Goal: Task Accomplishment & Management: Manage account settings

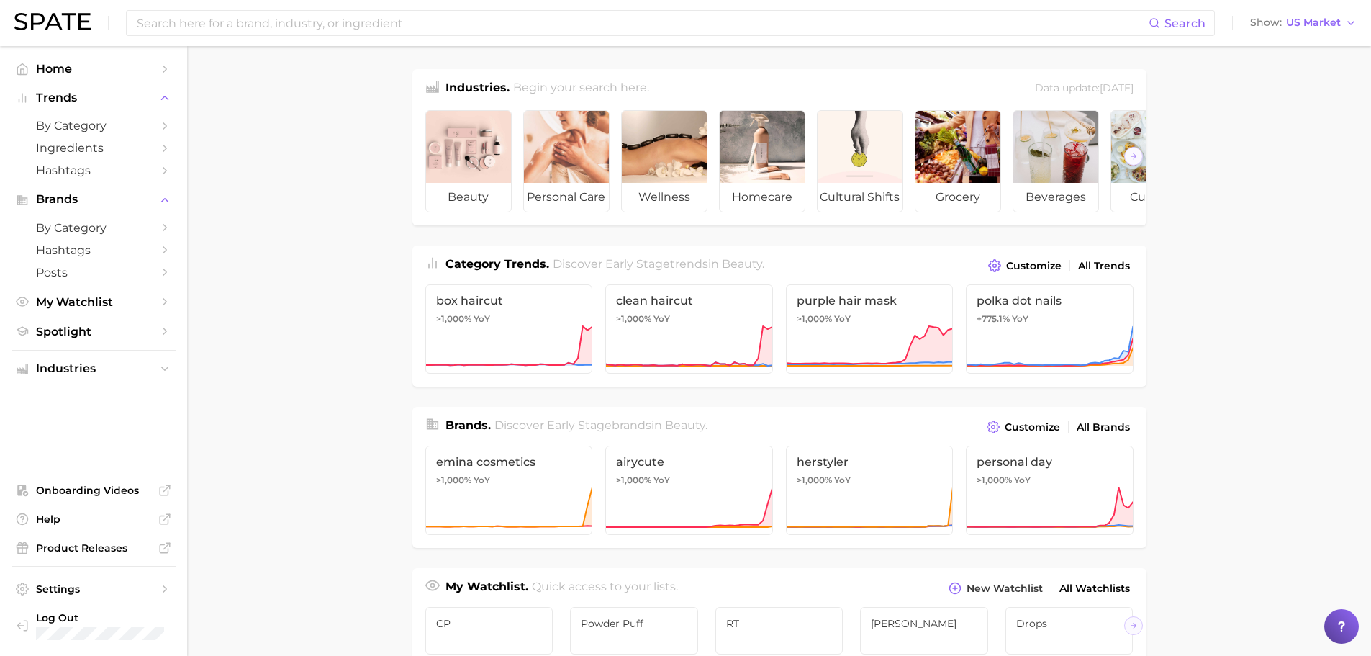
click at [1317, 393] on main "Industries. Begin your search here. Data update: [DATE] beauty personal care we…" at bounding box center [779, 607] width 1184 height 1123
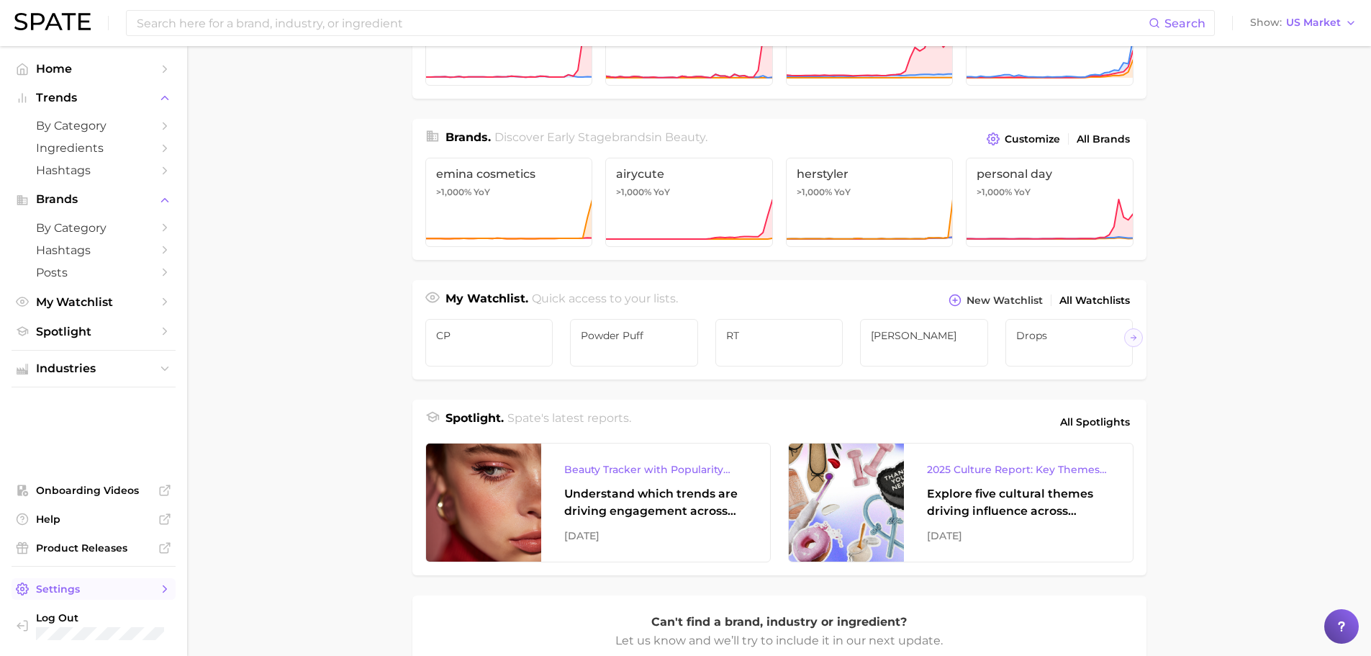
click at [101, 589] on span "Settings" at bounding box center [93, 588] width 115 height 13
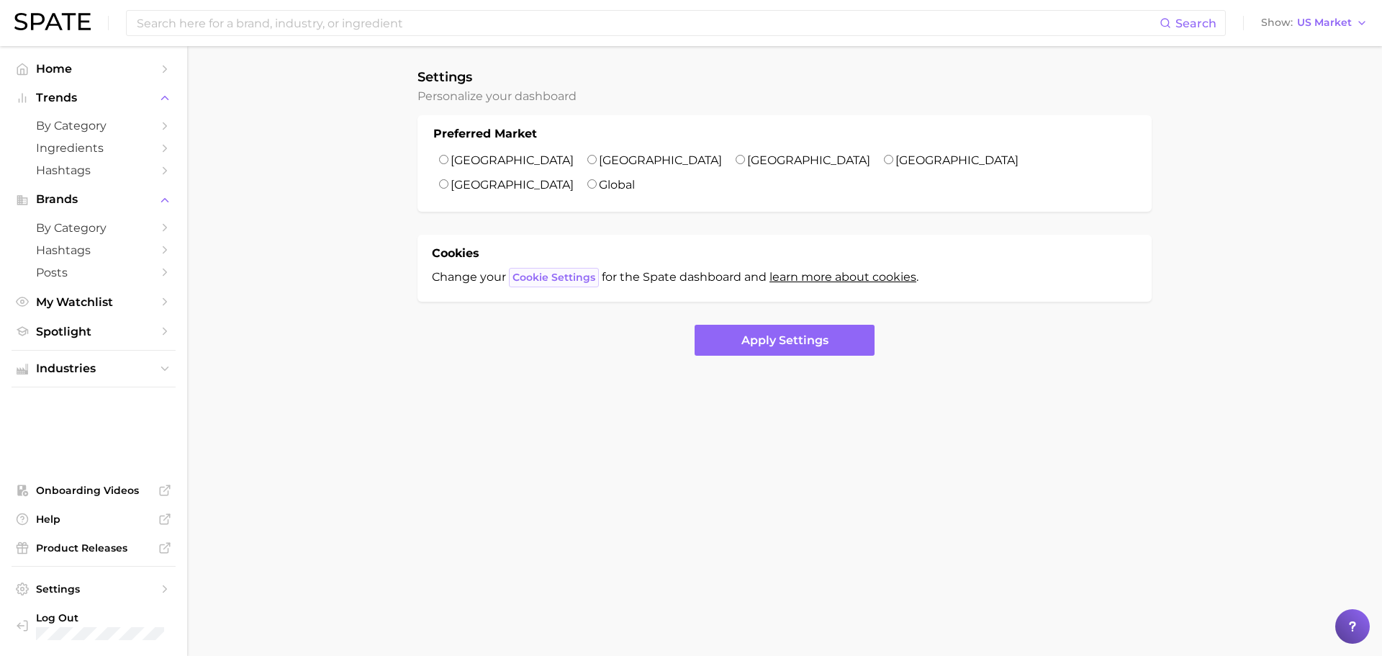
click at [567, 271] on span "Cookie Settings" at bounding box center [553, 277] width 83 height 12
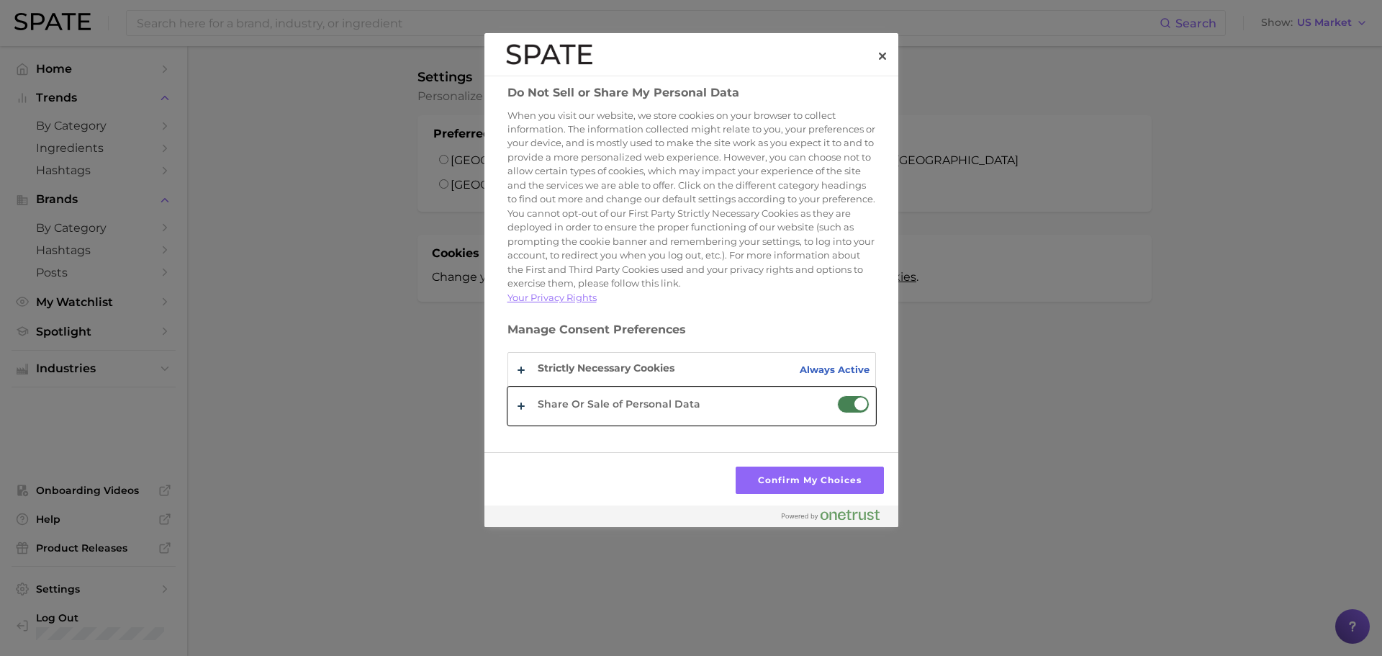
click at [524, 424] on button "Do Not Sell or Share My Personal Data" at bounding box center [691, 405] width 367 height 37
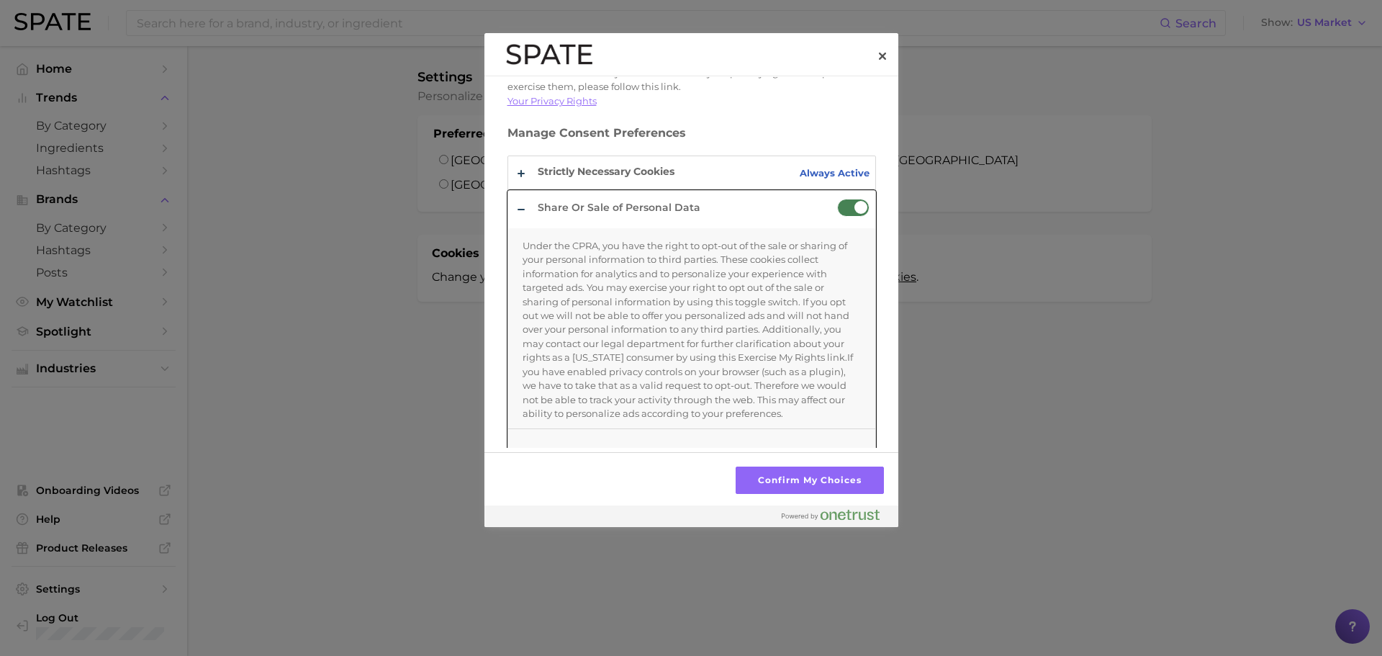
scroll to position [288, 0]
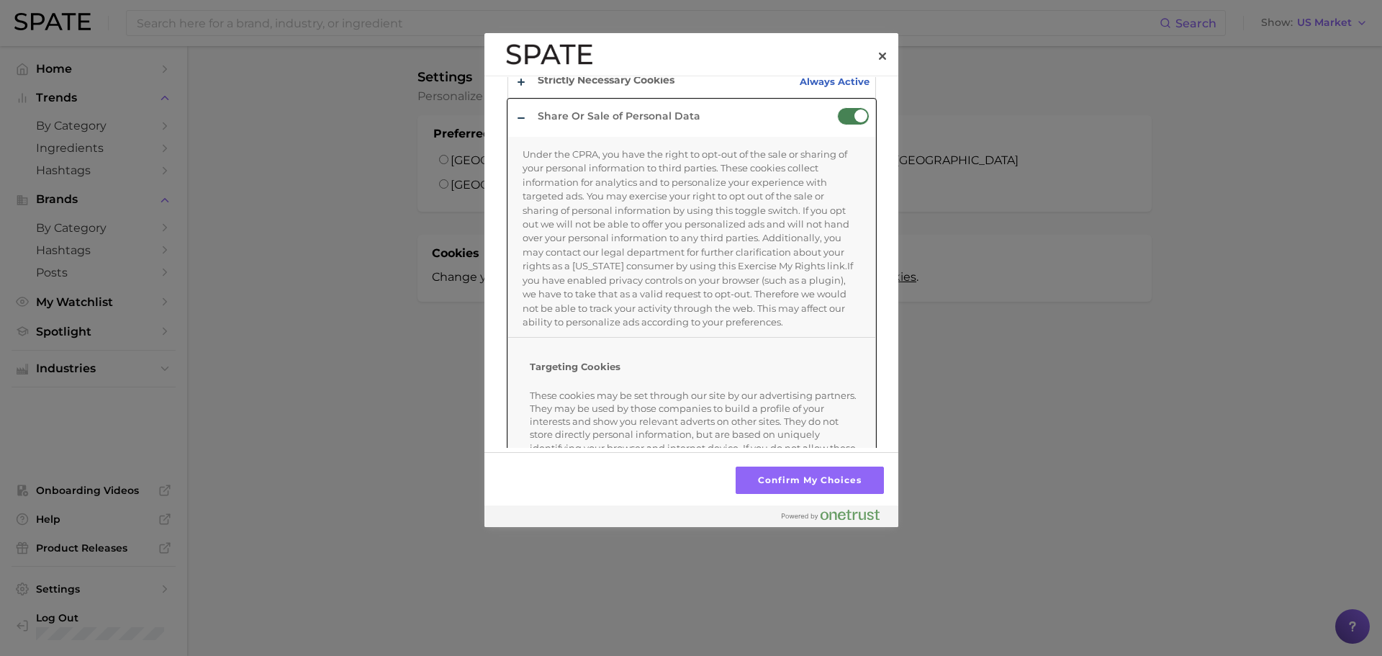
click at [525, 135] on button "Do Not Sell or Share My Personal Data" at bounding box center [691, 457] width 367 height 716
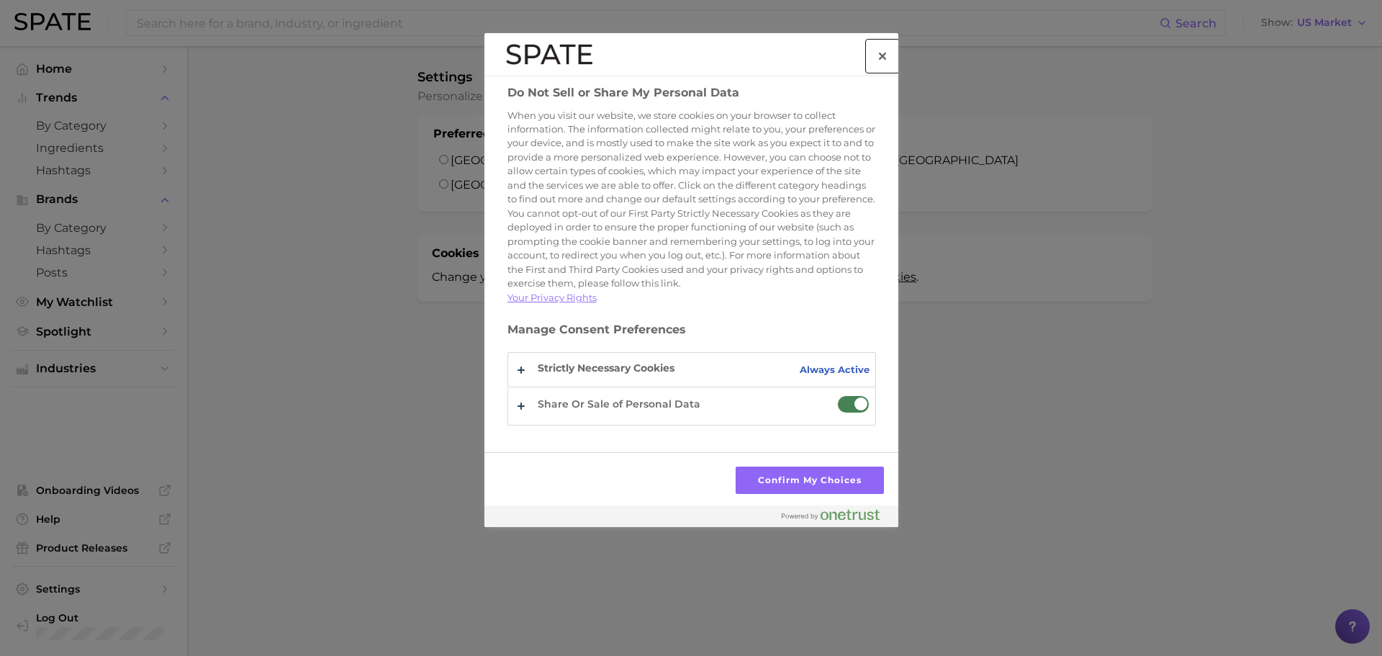
click at [879, 63] on button "Close preference center" at bounding box center [883, 56] width 32 height 32
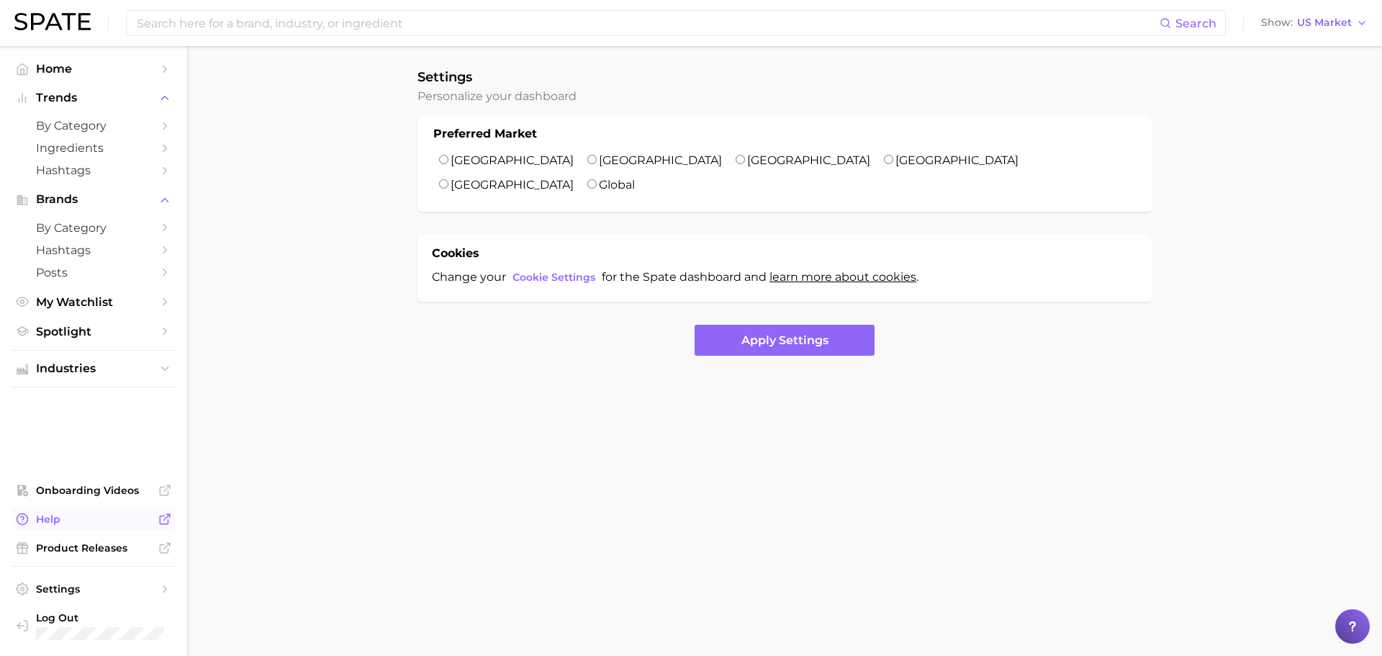
click at [126, 523] on span "Help" at bounding box center [93, 518] width 115 height 13
